Goal: Find specific page/section: Find specific page/section

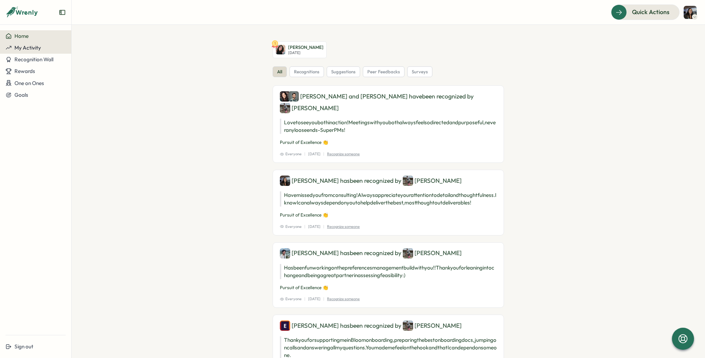
click at [42, 51] on button "My Activity" at bounding box center [35, 48] width 71 height 12
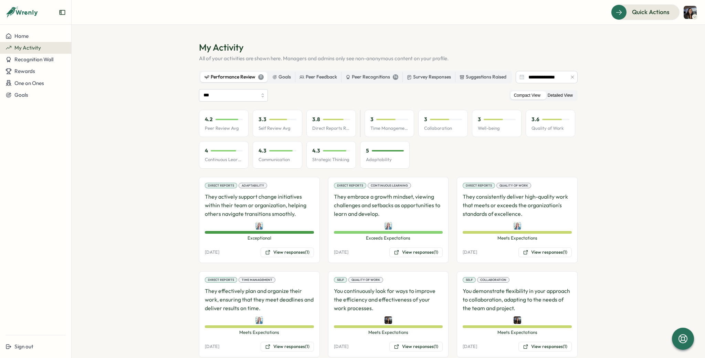
click at [565, 92] on label "Detailed View" at bounding box center [560, 95] width 32 height 9
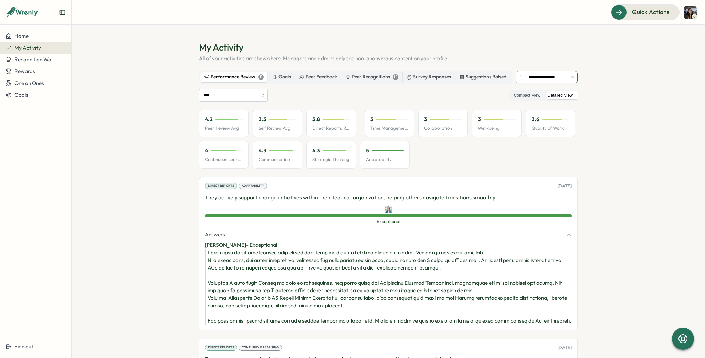
click at [535, 76] on input "**********" at bounding box center [546, 77] width 62 height 12
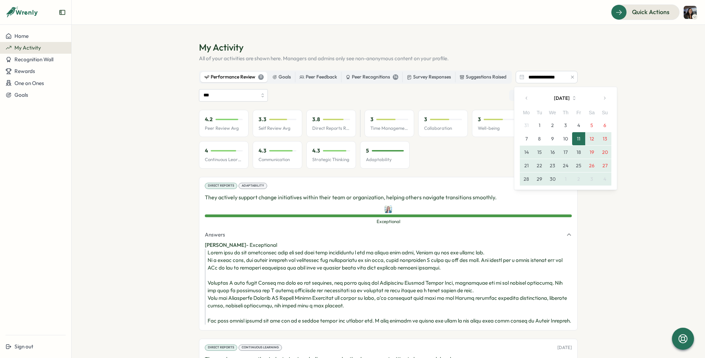
click at [528, 99] on icon "button" at bounding box center [526, 98] width 5 height 5
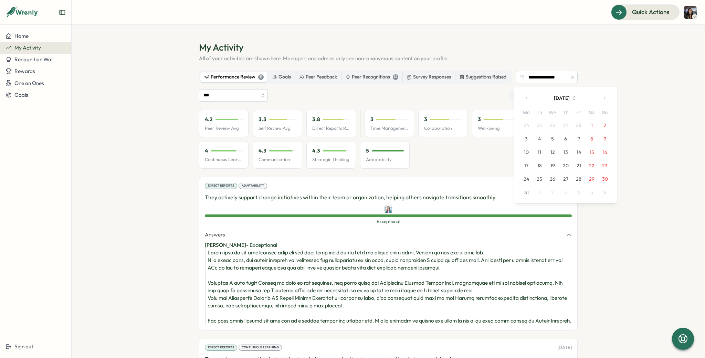
click at [528, 99] on icon "button" at bounding box center [526, 98] width 5 height 5
click at [547, 124] on button "1" at bounding box center [552, 125] width 13 height 13
click at [606, 97] on icon "button" at bounding box center [604, 98] width 5 height 5
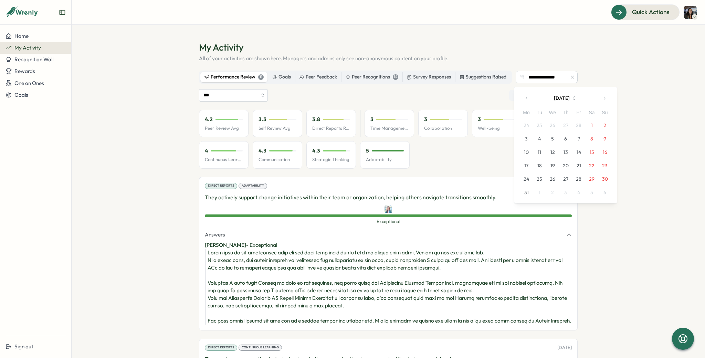
click at [606, 97] on icon "button" at bounding box center [604, 98] width 5 height 5
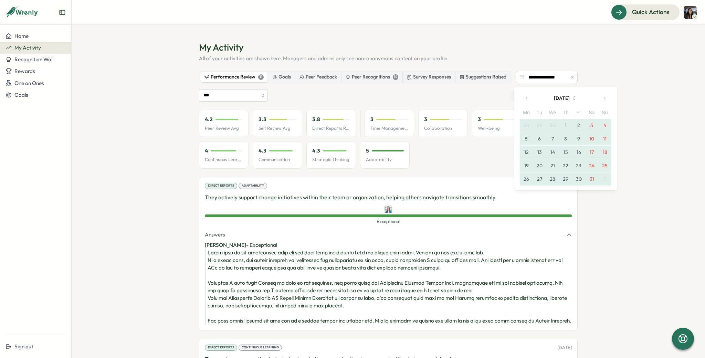
click at [606, 97] on icon "button" at bounding box center [604, 98] width 5 height 5
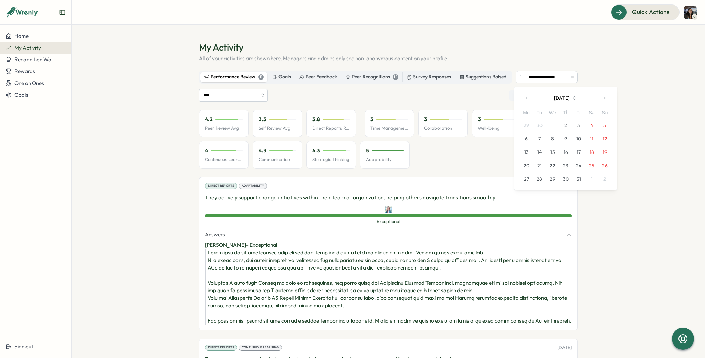
click at [606, 97] on icon "button" at bounding box center [604, 98] width 5 height 5
click at [528, 97] on icon "button" at bounding box center [526, 98] width 5 height 5
click at [564, 139] on button "11" at bounding box center [565, 138] width 13 height 13
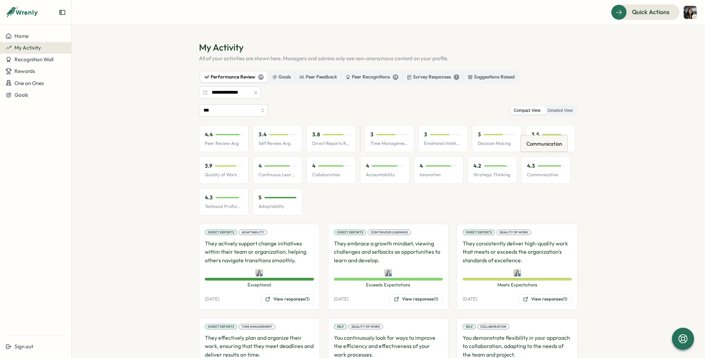
scroll to position [1, 0]
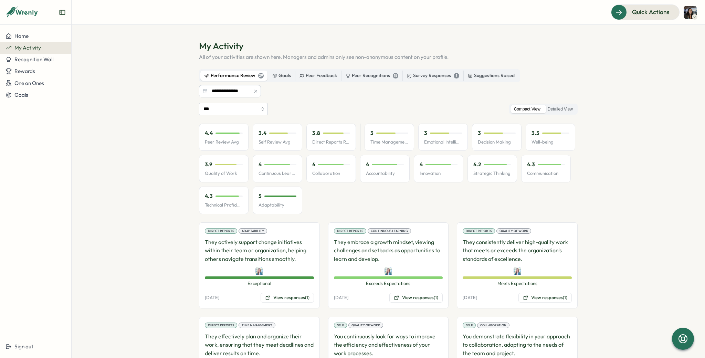
click at [577, 101] on section "**********" at bounding box center [388, 191] width 633 height 333
click at [557, 108] on label "Detailed View" at bounding box center [560, 109] width 32 height 9
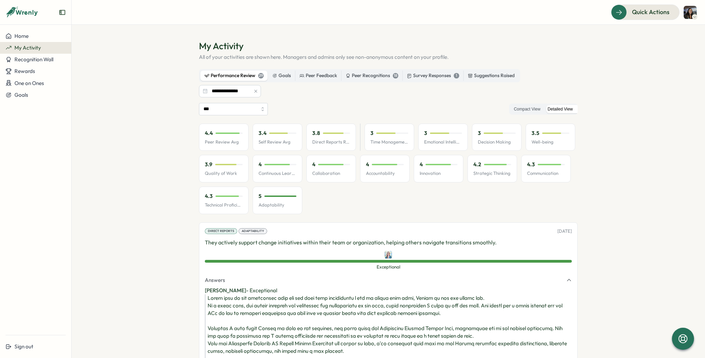
click at [619, 219] on section "**********" at bounding box center [388, 191] width 633 height 333
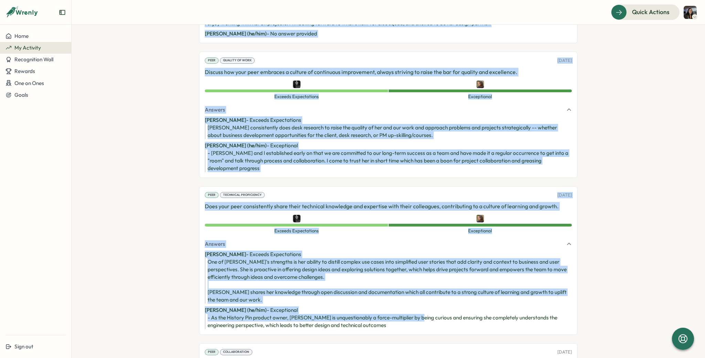
scroll to position [3621, 0]
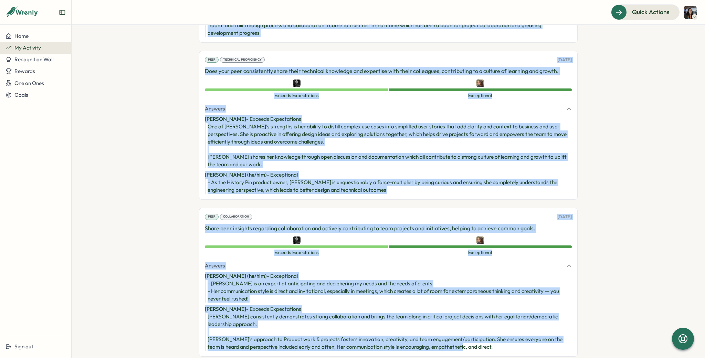
drag, startPoint x: 201, startPoint y: 230, endPoint x: 471, endPoint y: 336, distance: 289.8
copy div "[DATE] They actively support change initiatives within their team or organizati…"
